Goal: Register for event/course

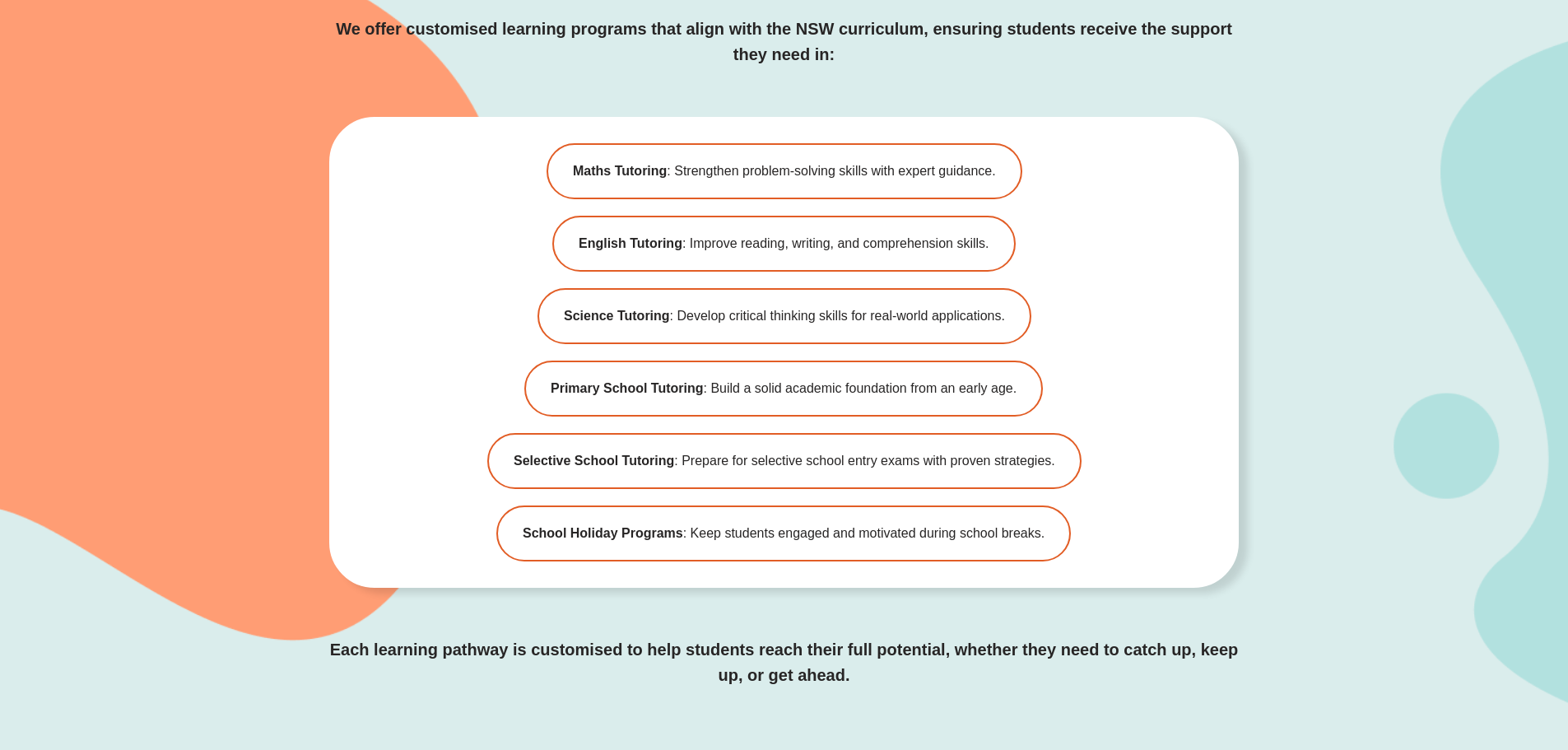
scroll to position [4035, 0]
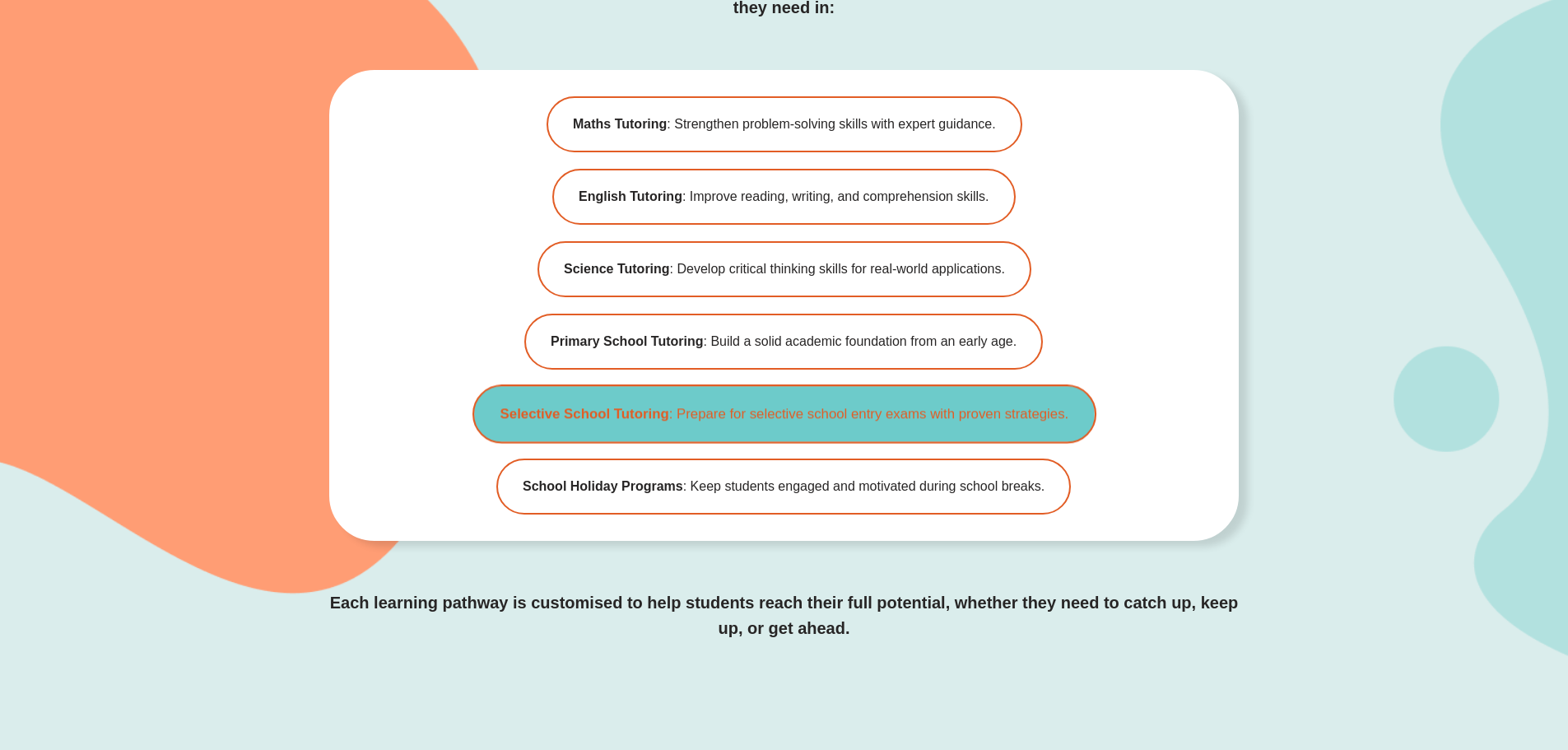
click at [717, 414] on span "Selective School Tutoring : Prepare for selective school entry exams with prove…" at bounding box center [784, 414] width 569 height 20
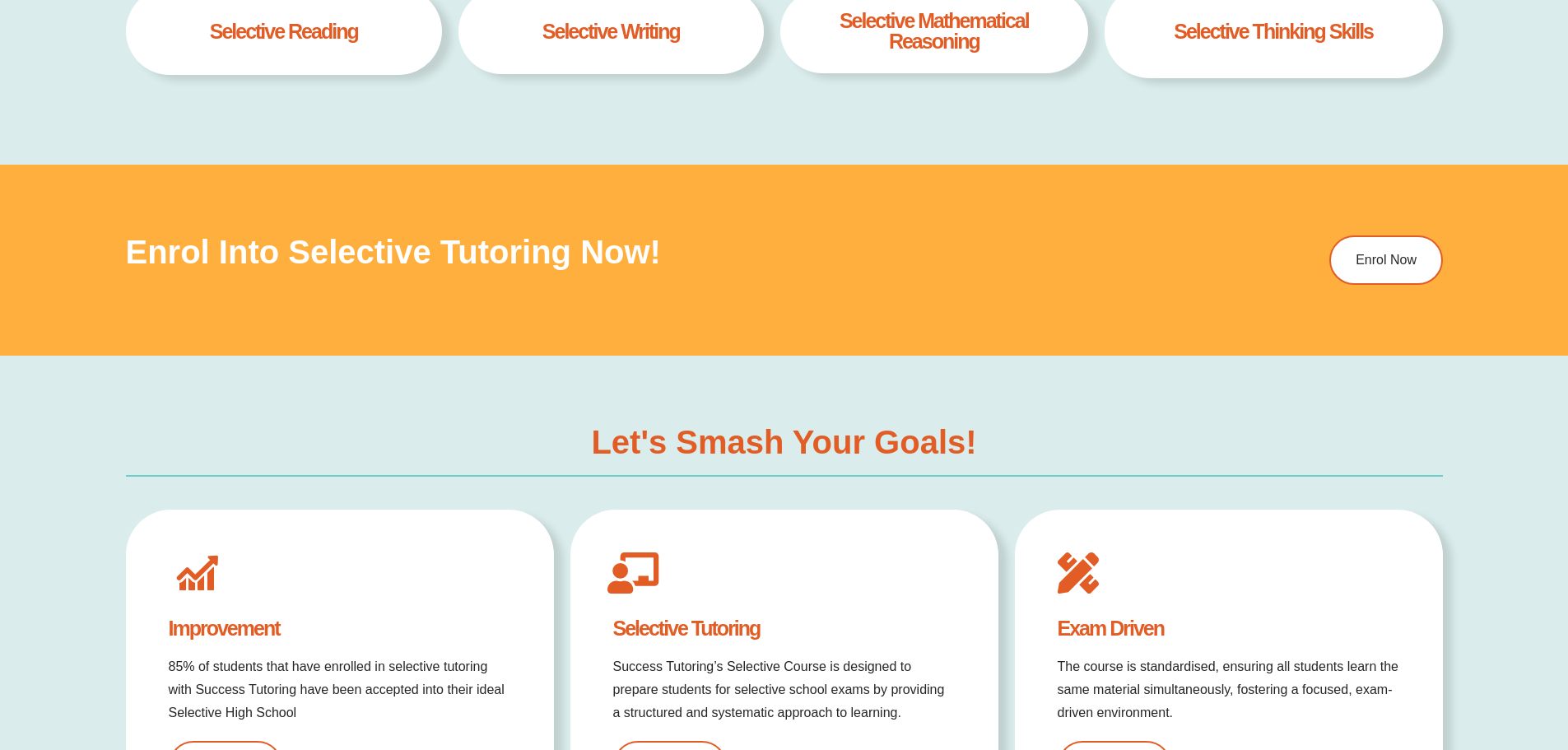
scroll to position [1315, 0]
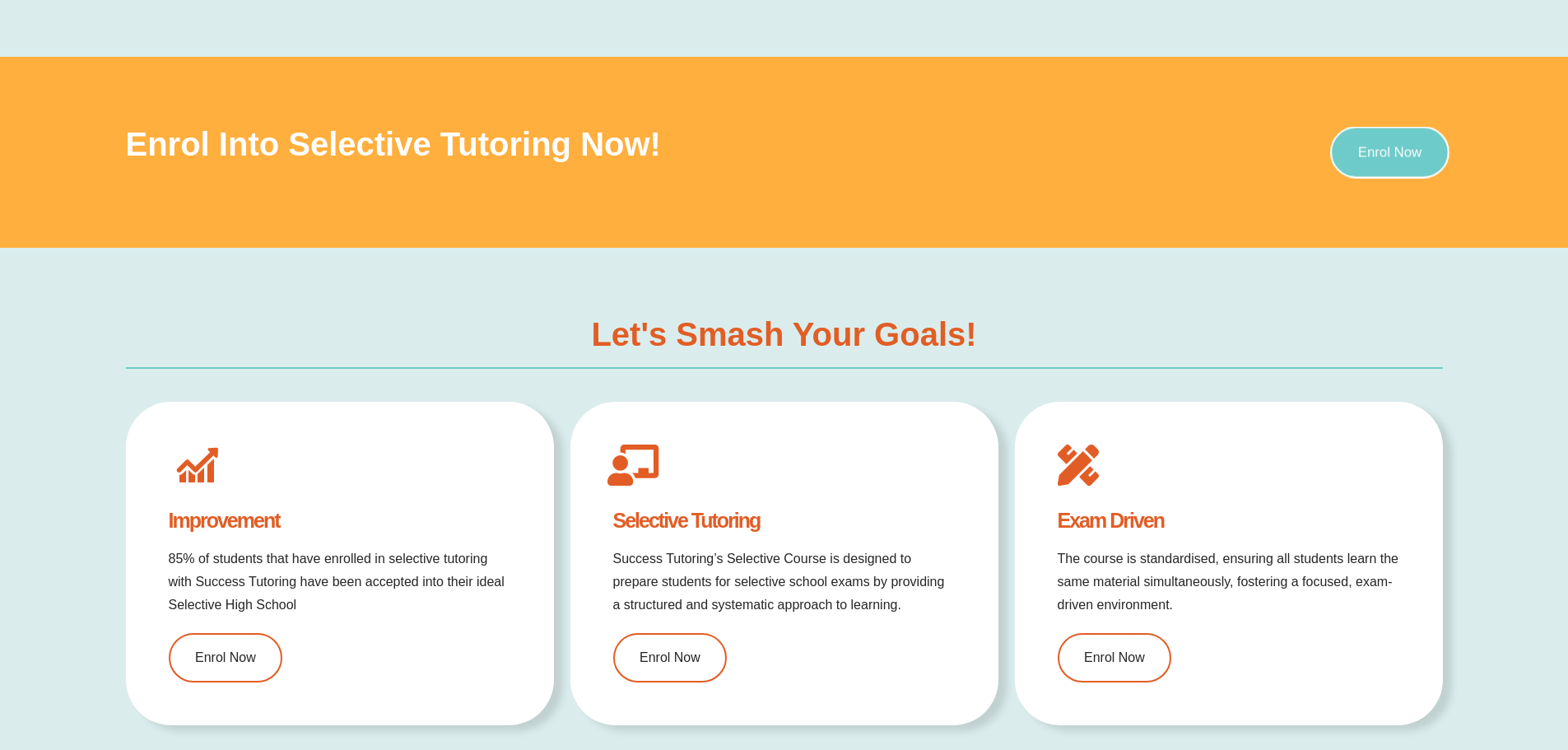
click at [1392, 161] on link "Enrol Now" at bounding box center [1389, 152] width 120 height 52
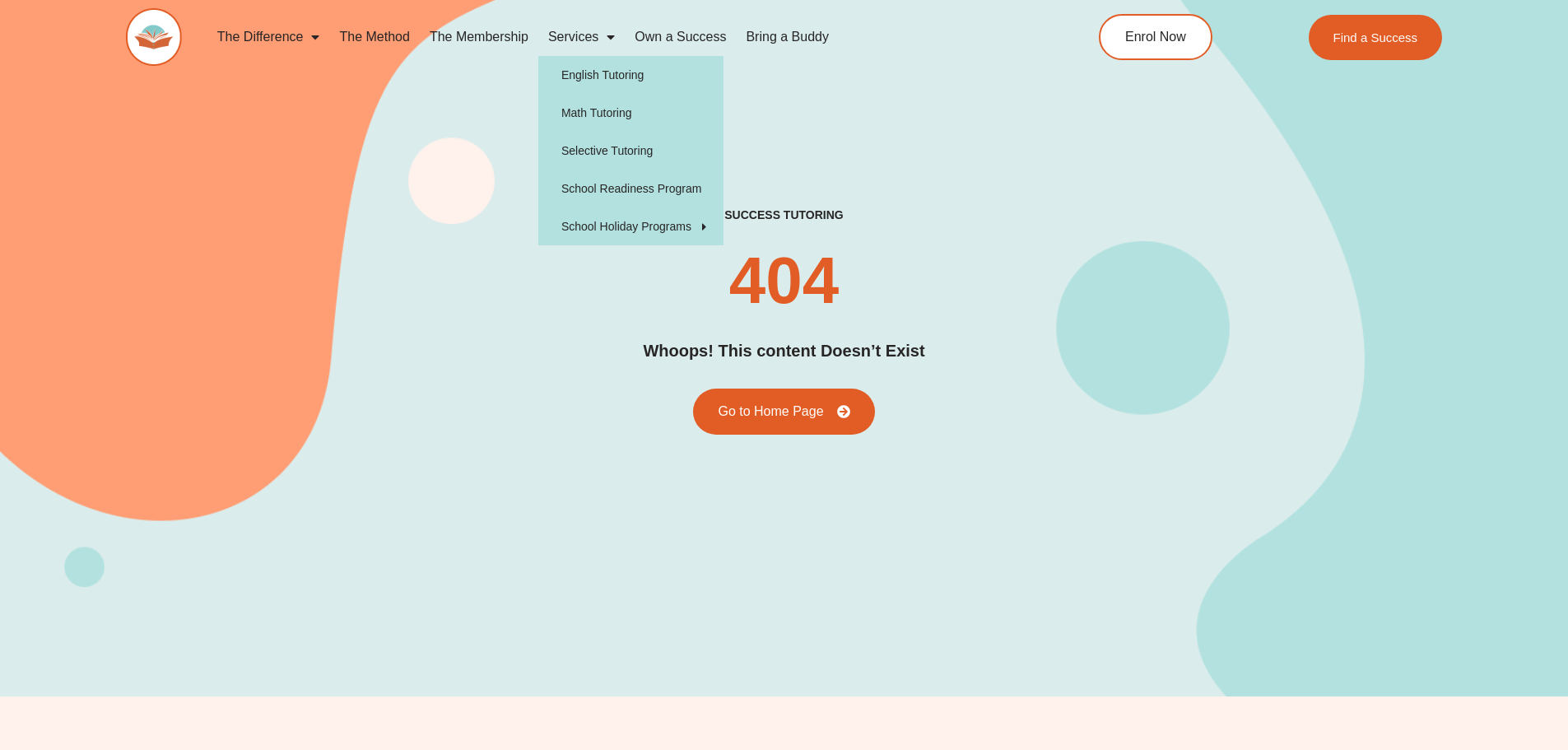
click at [561, 35] on link "Services" at bounding box center [582, 36] width 86 height 38
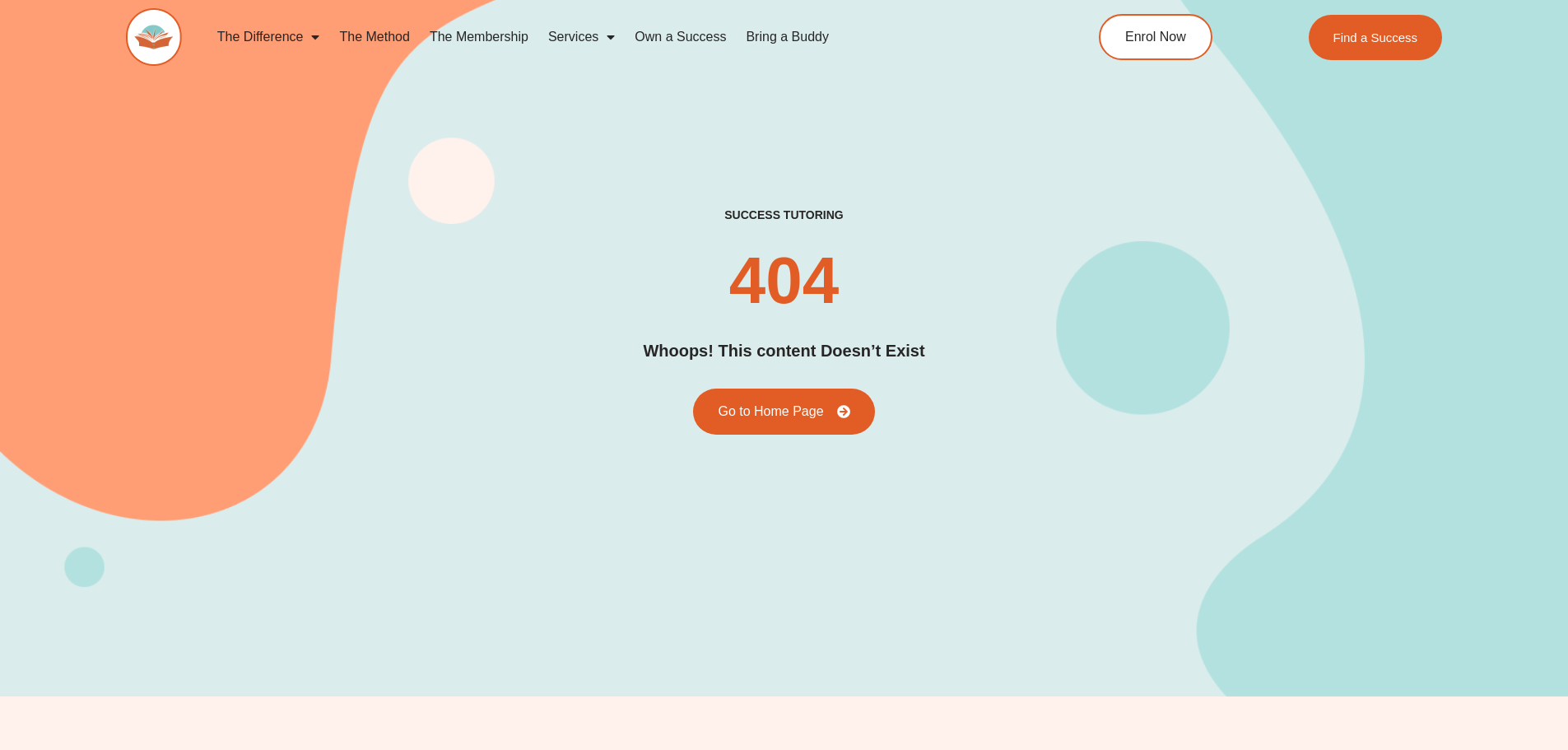
click at [561, 35] on link "Services" at bounding box center [582, 36] width 86 height 38
